Goal: Task Accomplishment & Management: Use online tool/utility

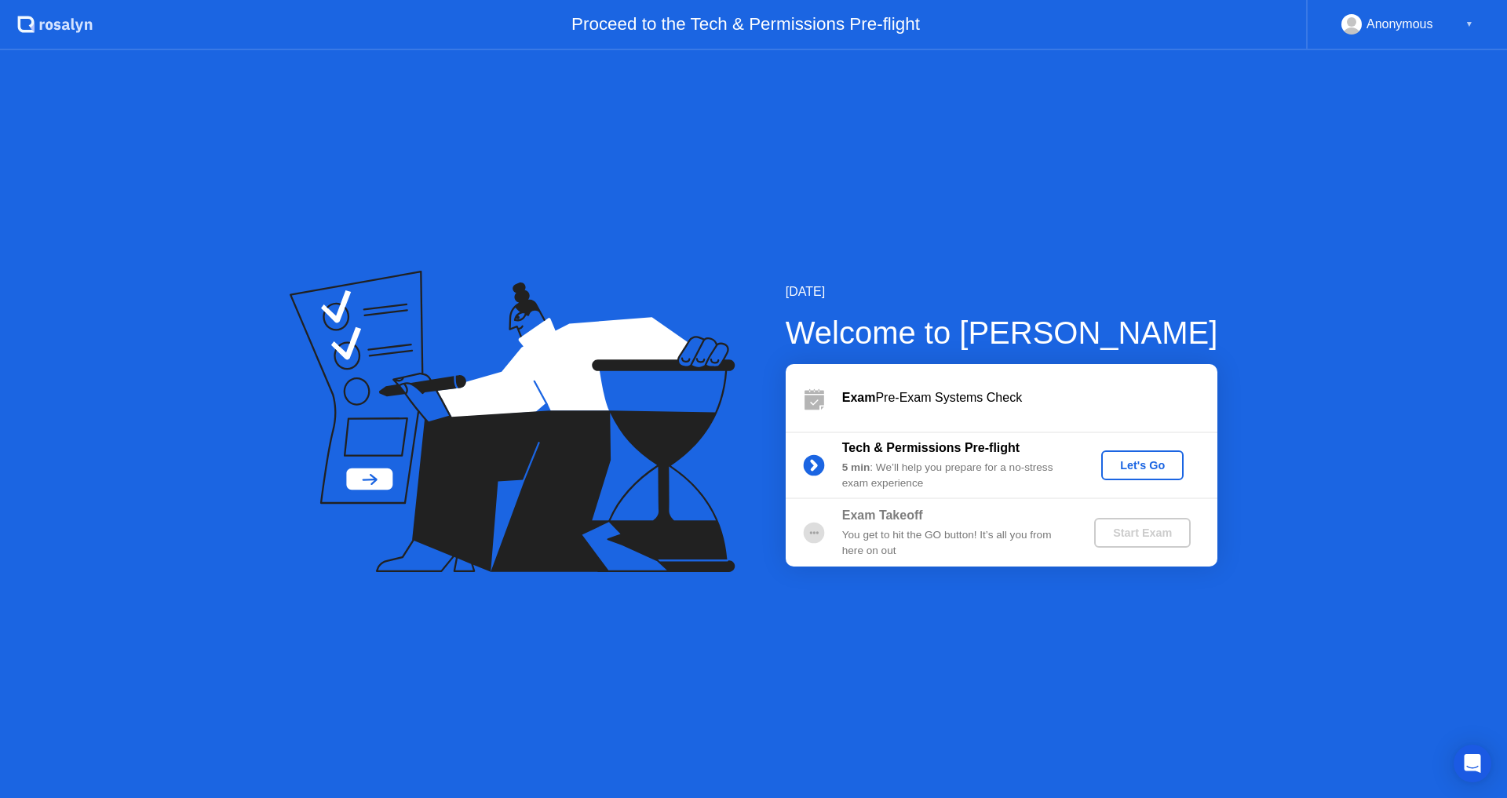
click at [1164, 462] on div "Let's Go" at bounding box center [1143, 465] width 70 height 13
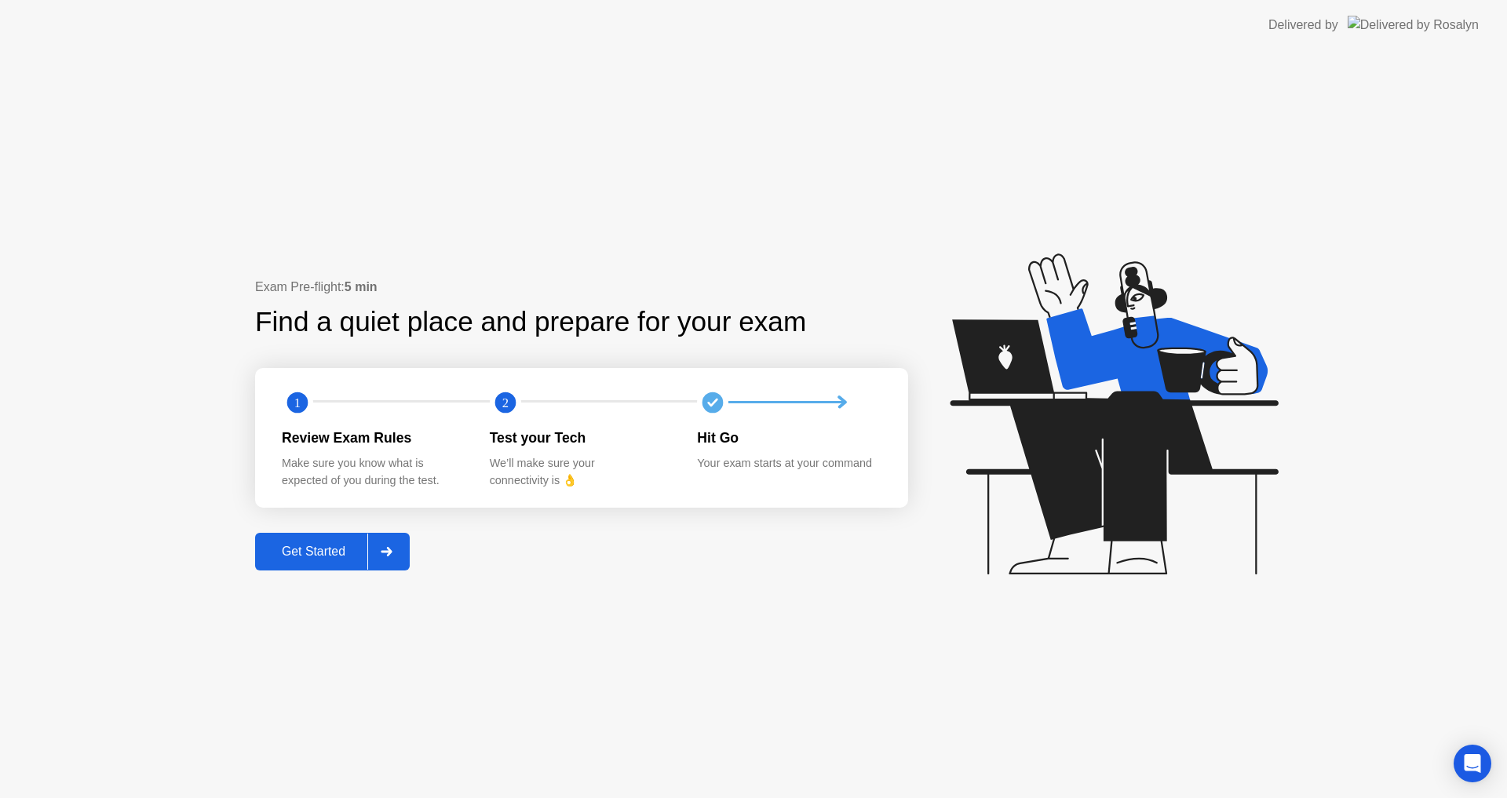
click at [316, 546] on div "Get Started" at bounding box center [314, 552] width 108 height 14
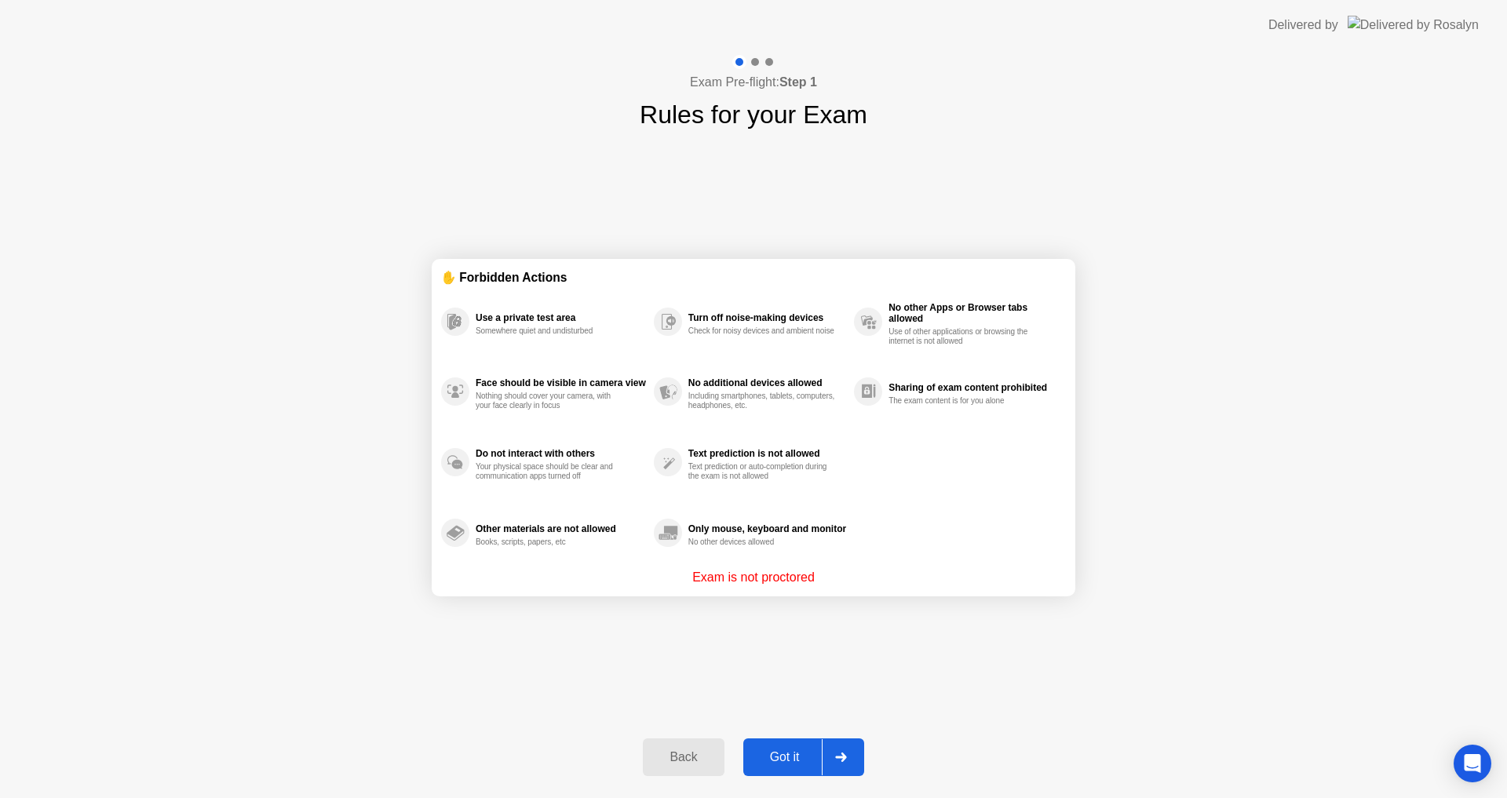
click at [801, 755] on div "Got it" at bounding box center [785, 757] width 74 height 14
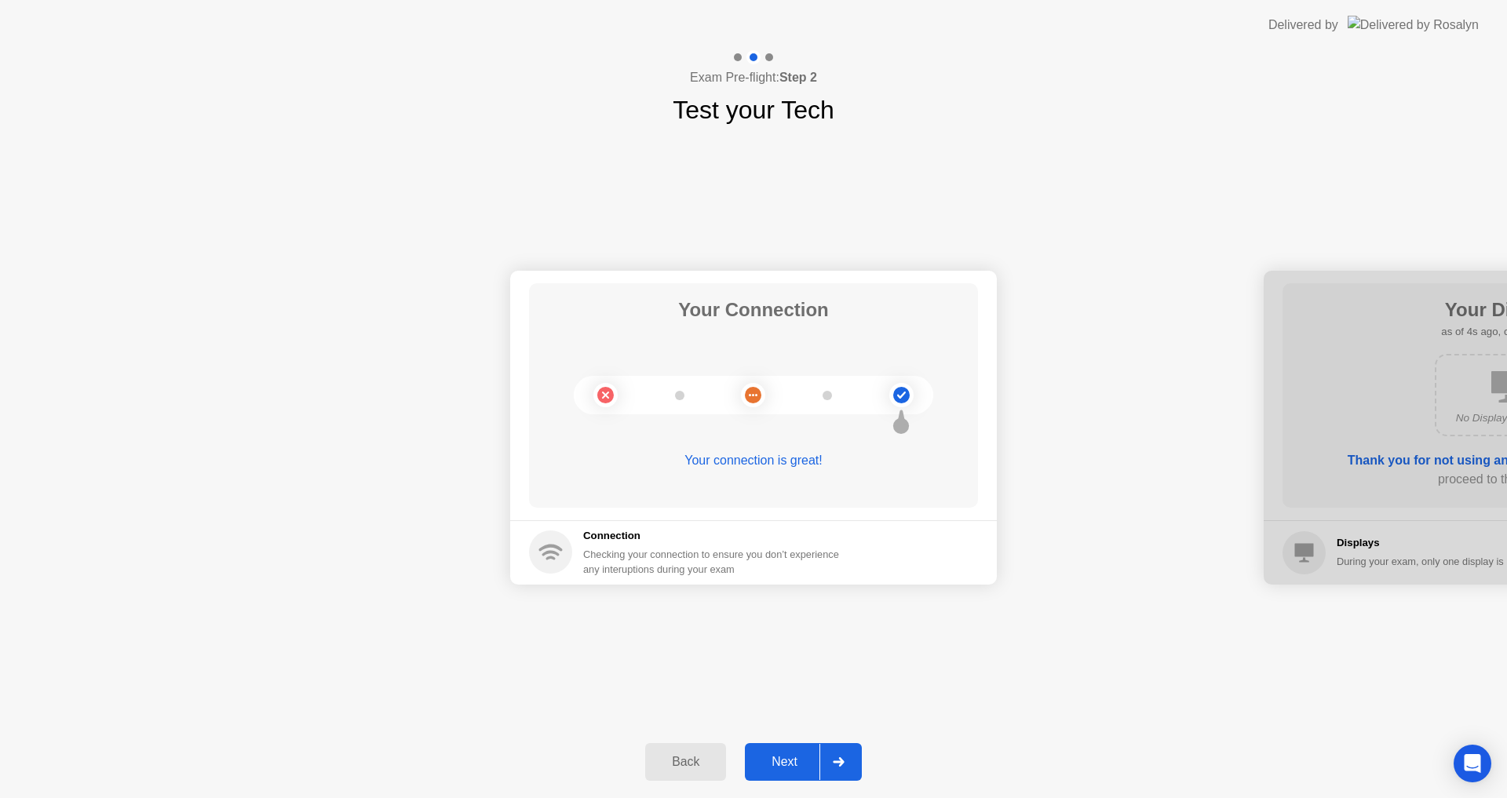
click at [778, 756] on div "Next" at bounding box center [785, 762] width 70 height 14
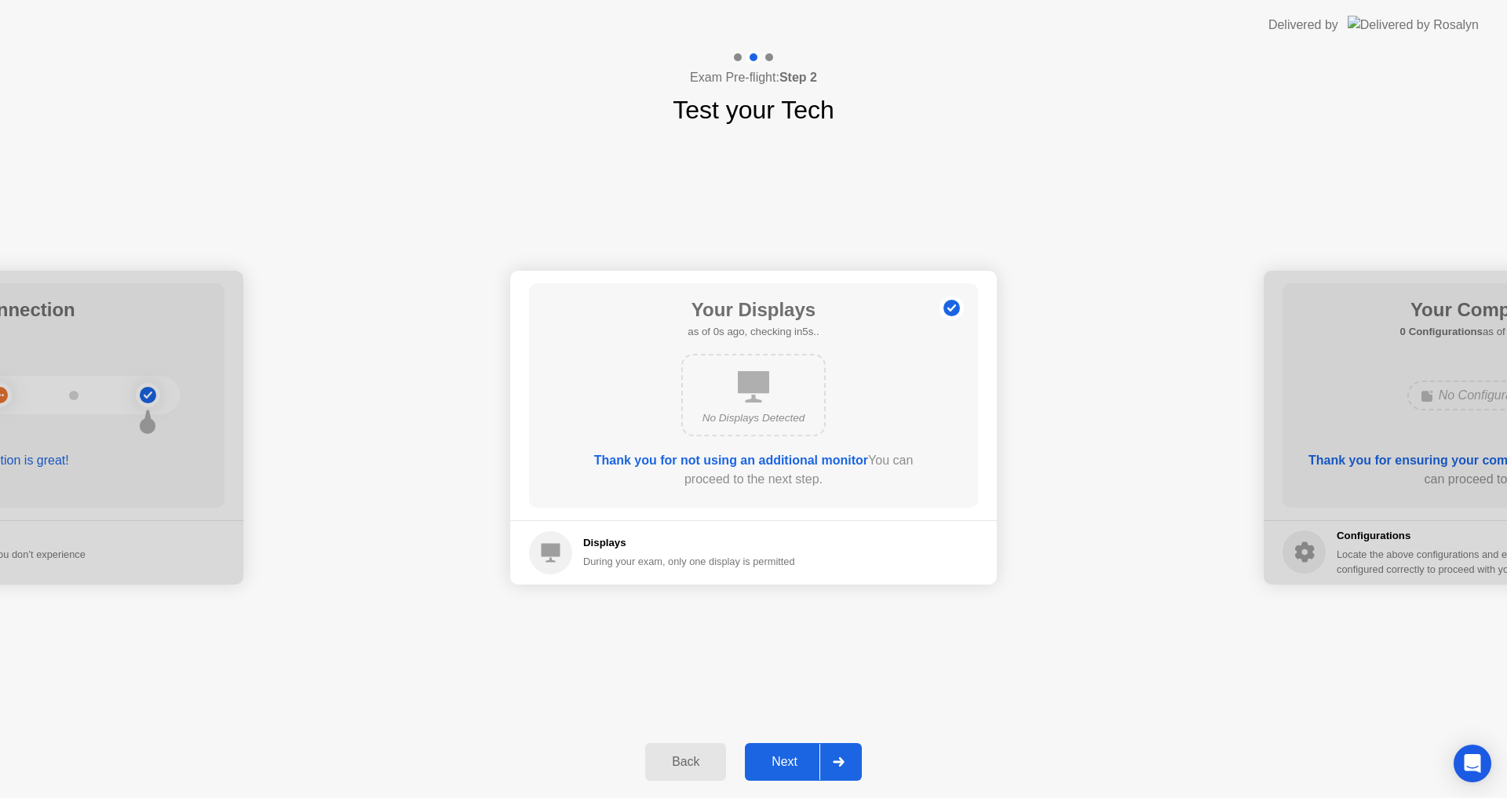
click at [794, 765] on div "Next" at bounding box center [785, 762] width 70 height 14
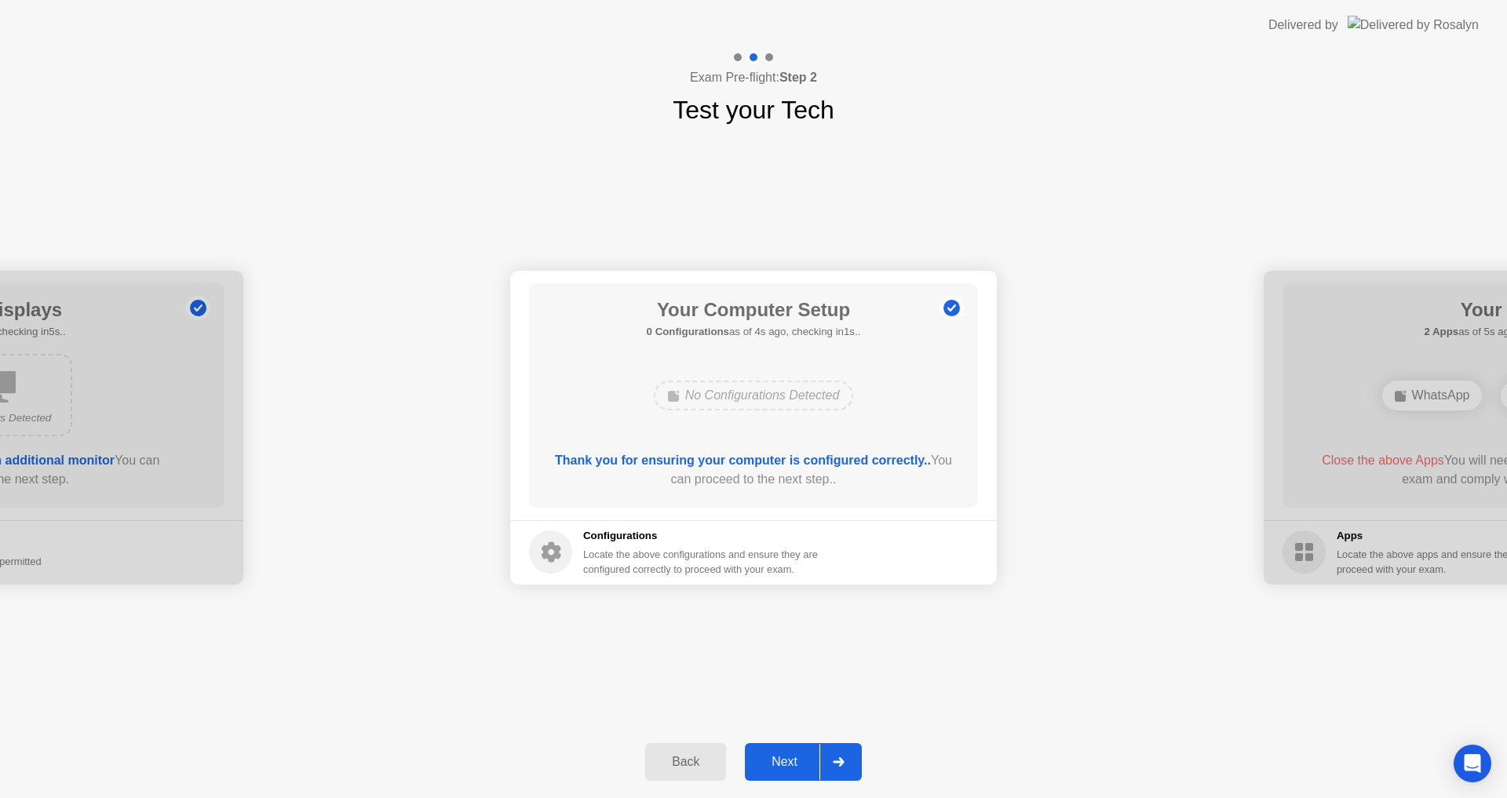
click at [788, 763] on div "Next" at bounding box center [785, 762] width 70 height 14
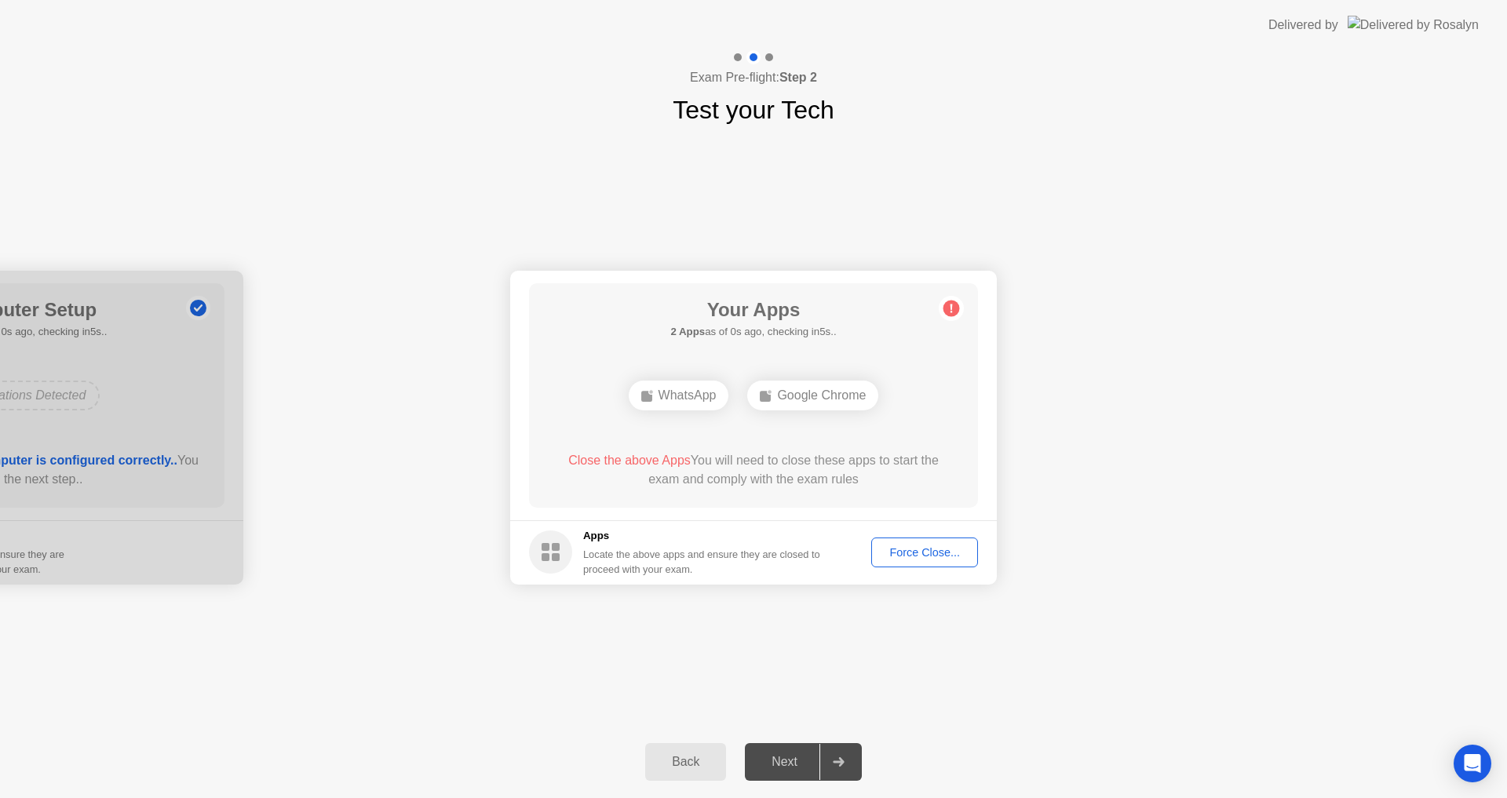
click at [918, 552] on div "Force Close..." at bounding box center [925, 552] width 96 height 13
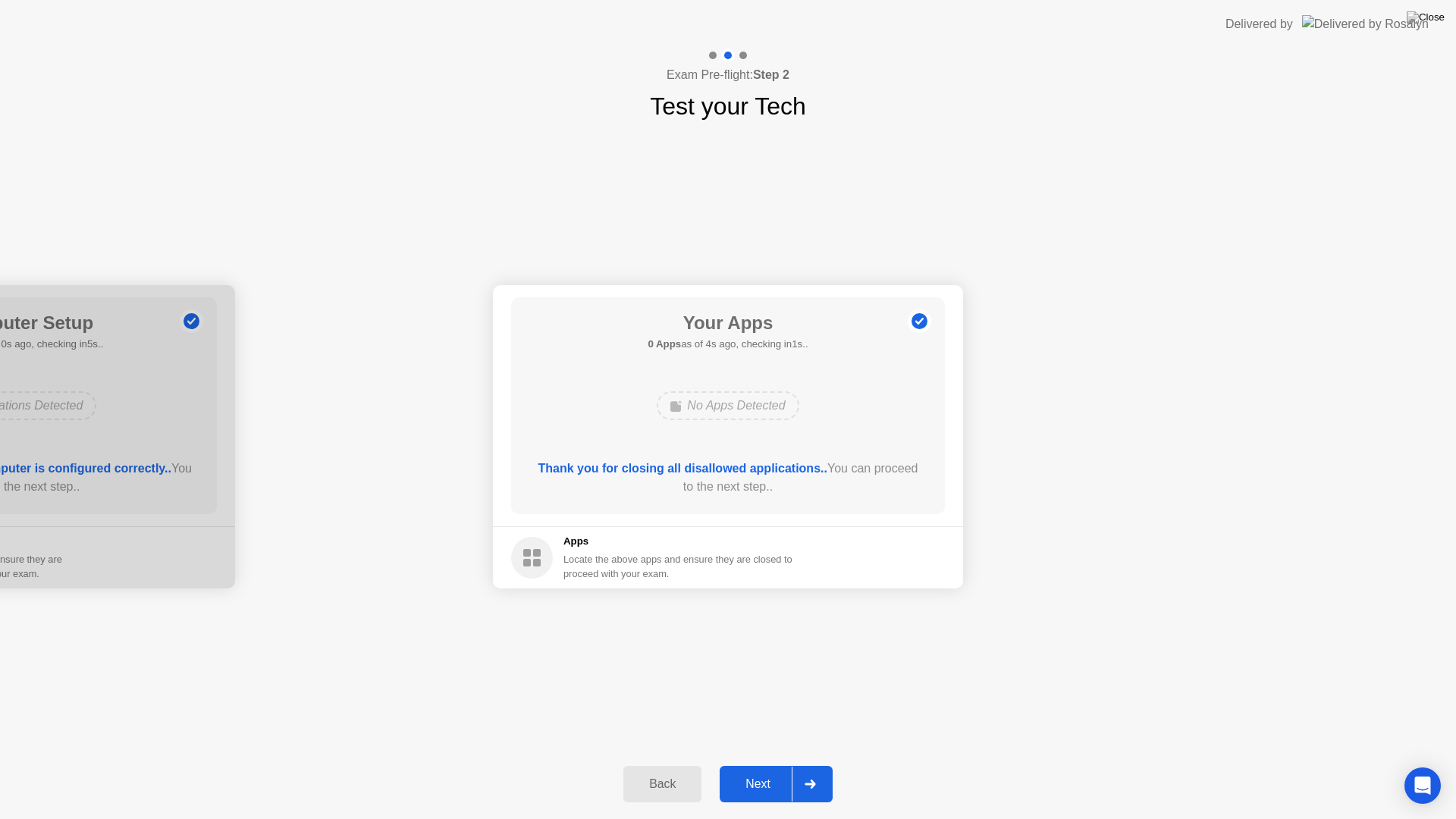
click at [767, 771] on div "Next" at bounding box center [758, 784] width 68 height 14
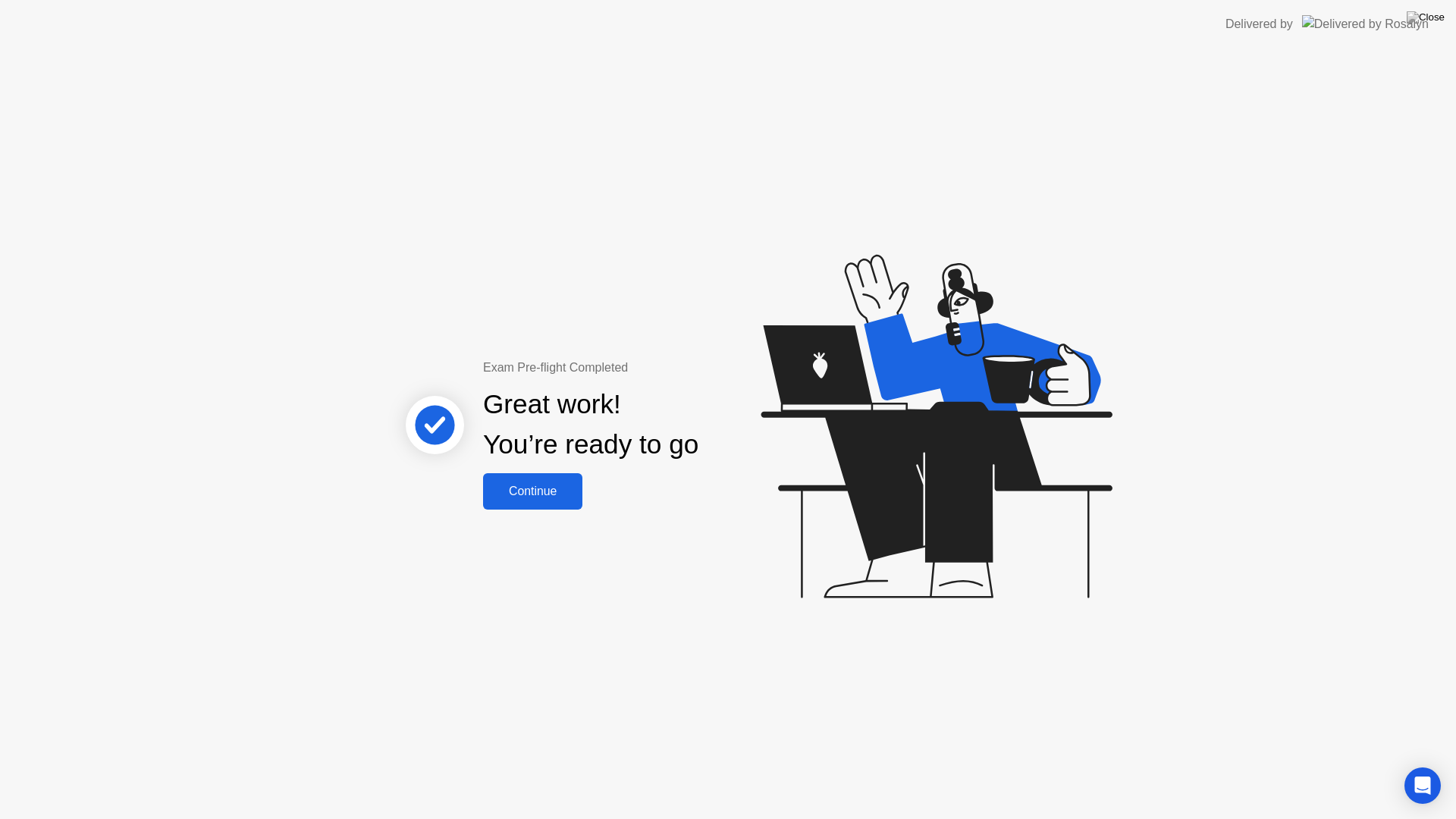
click at [543, 486] on div "Continue" at bounding box center [532, 492] width 90 height 14
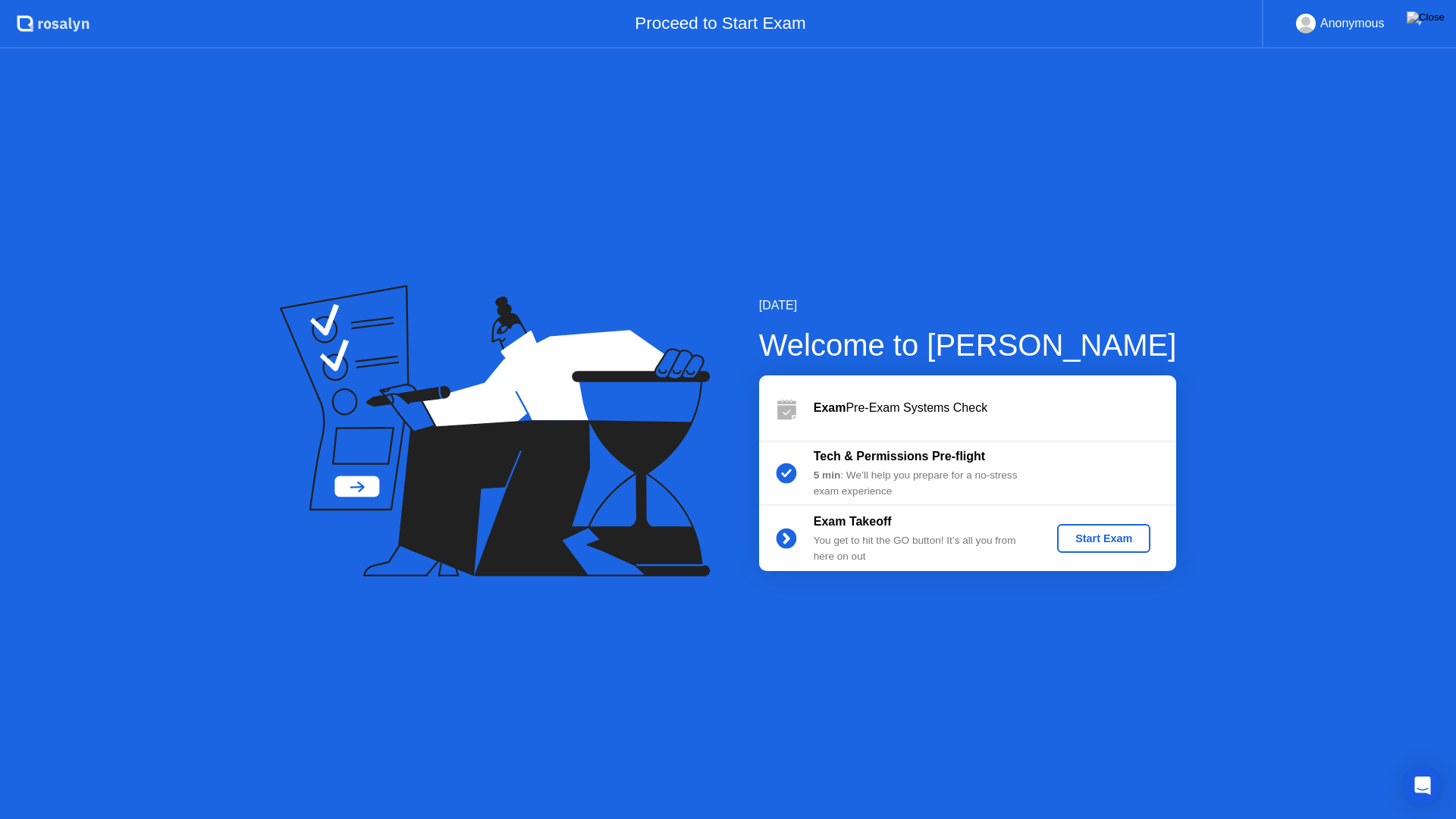
click at [1113, 538] on div "Start Exam" at bounding box center [1103, 538] width 81 height 13
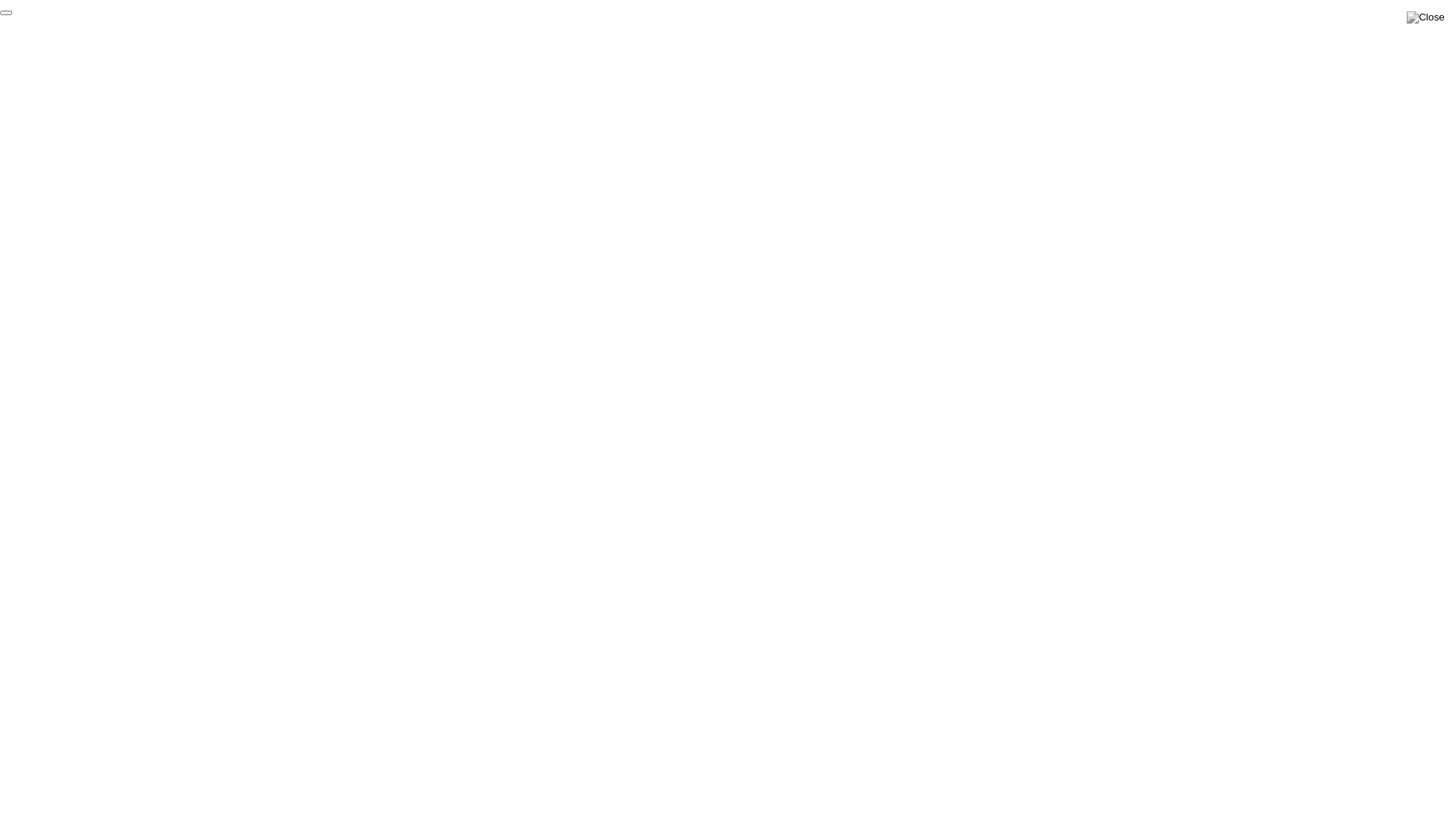
click div "End Proctoring Session"
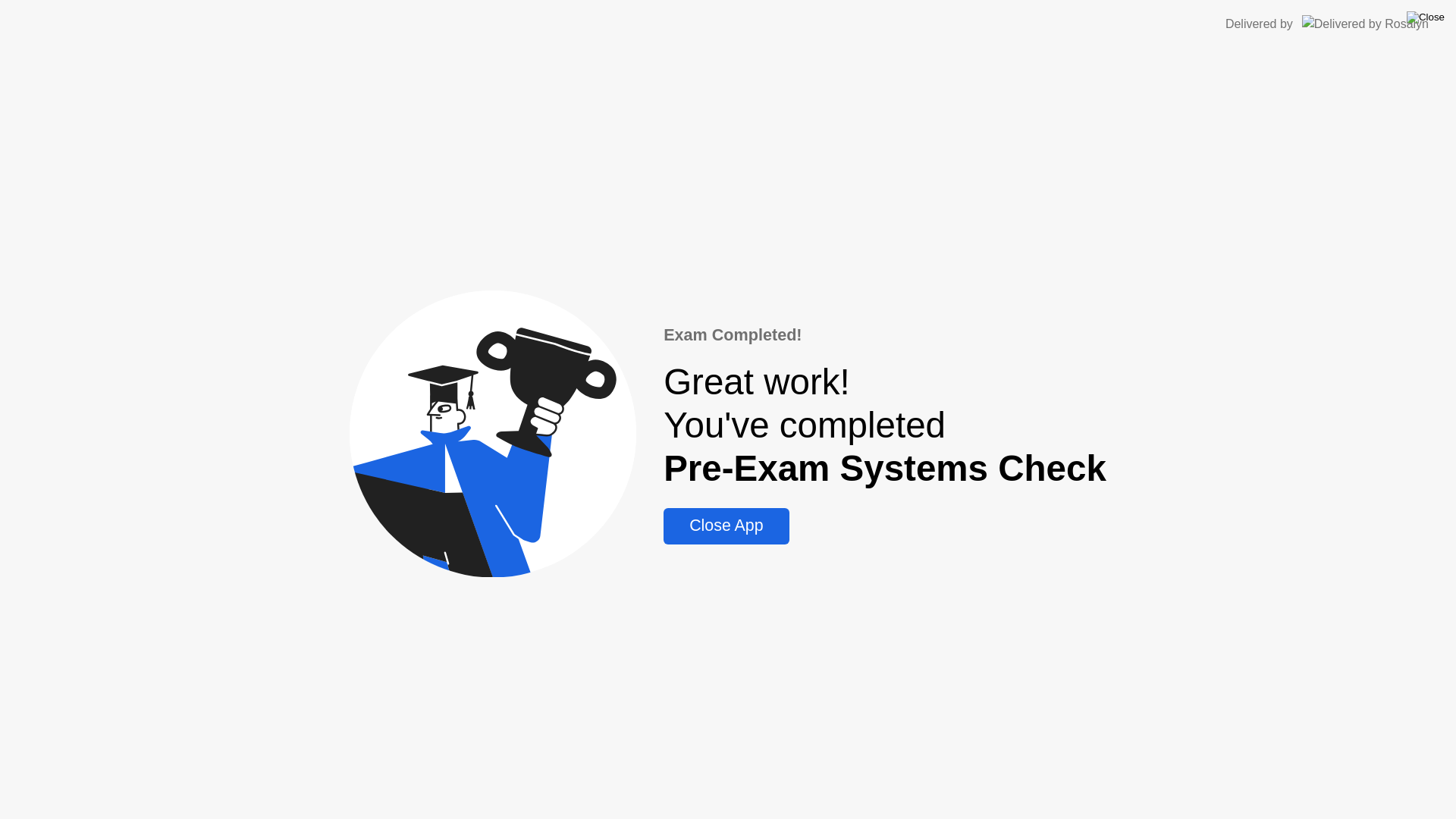
click at [1441, 19] on img at bounding box center [1425, 17] width 38 height 13
